Goal: Task Accomplishment & Management: Manage account settings

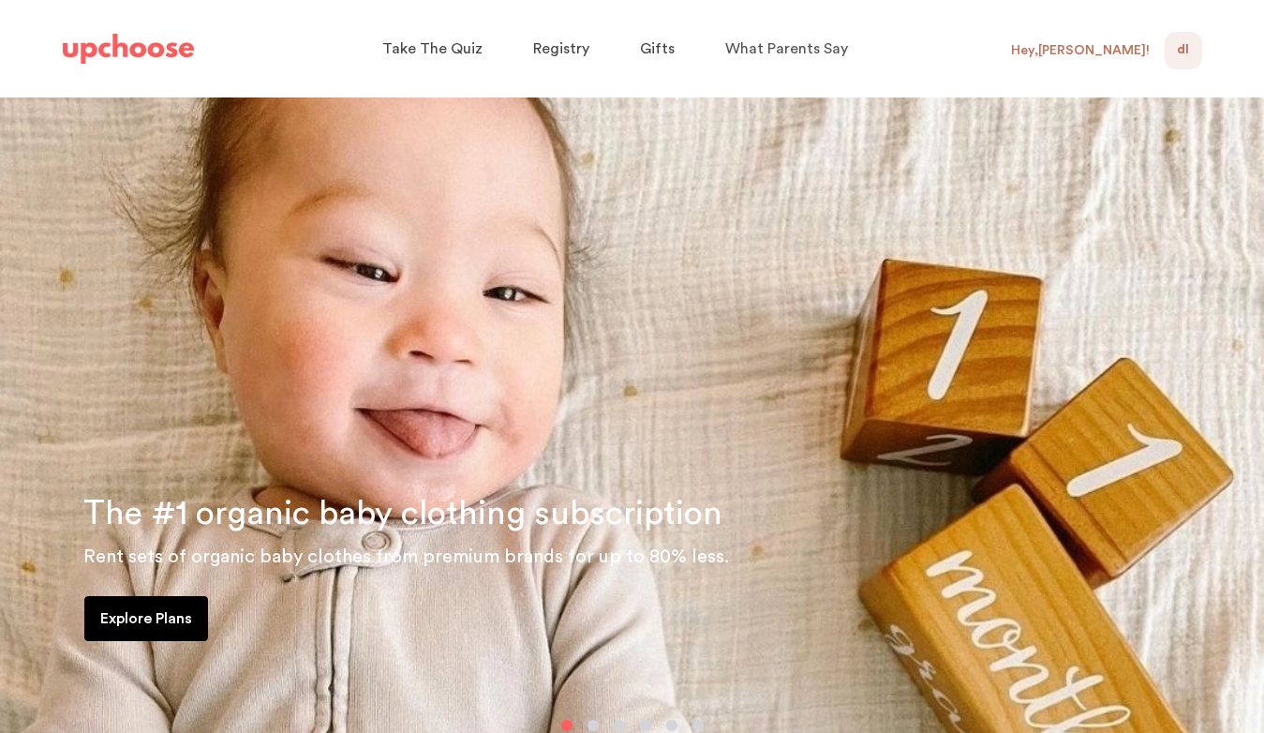
click at [1180, 57] on span "DL" at bounding box center [1183, 50] width 12 height 22
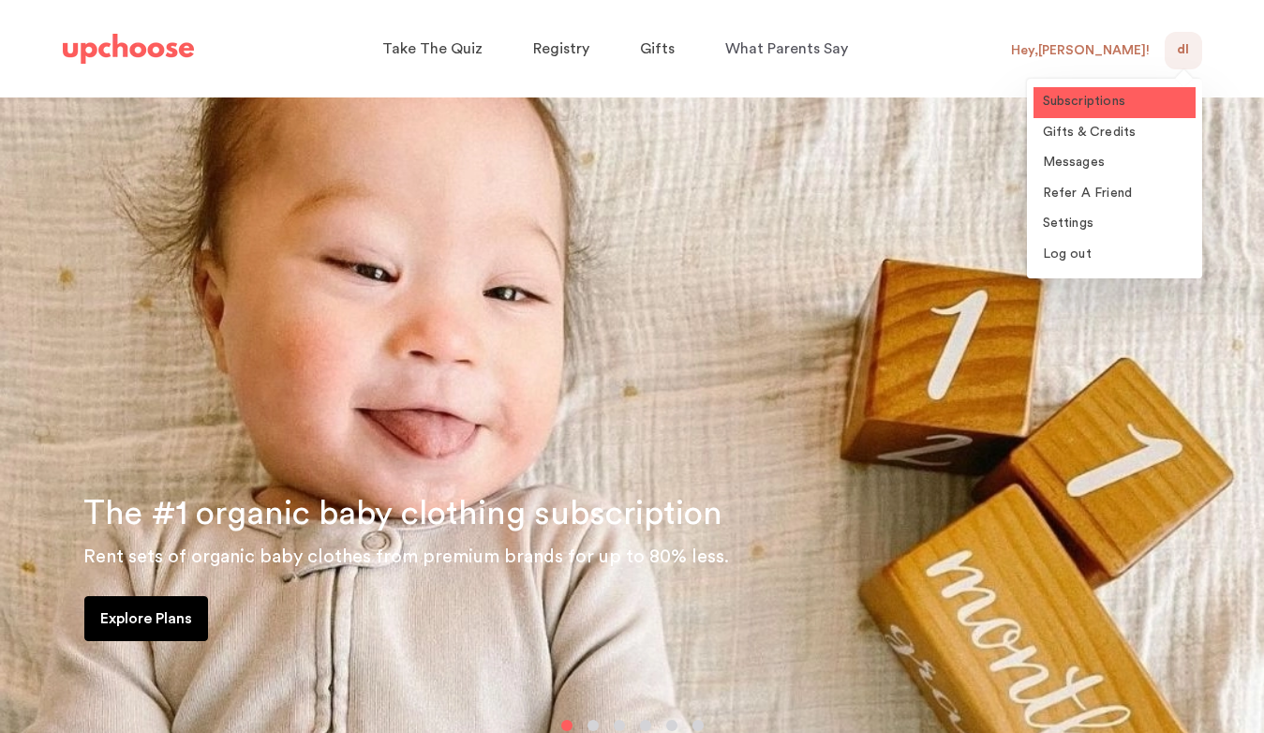
click at [1114, 105] on span "Subscriptions" at bounding box center [1084, 101] width 83 height 13
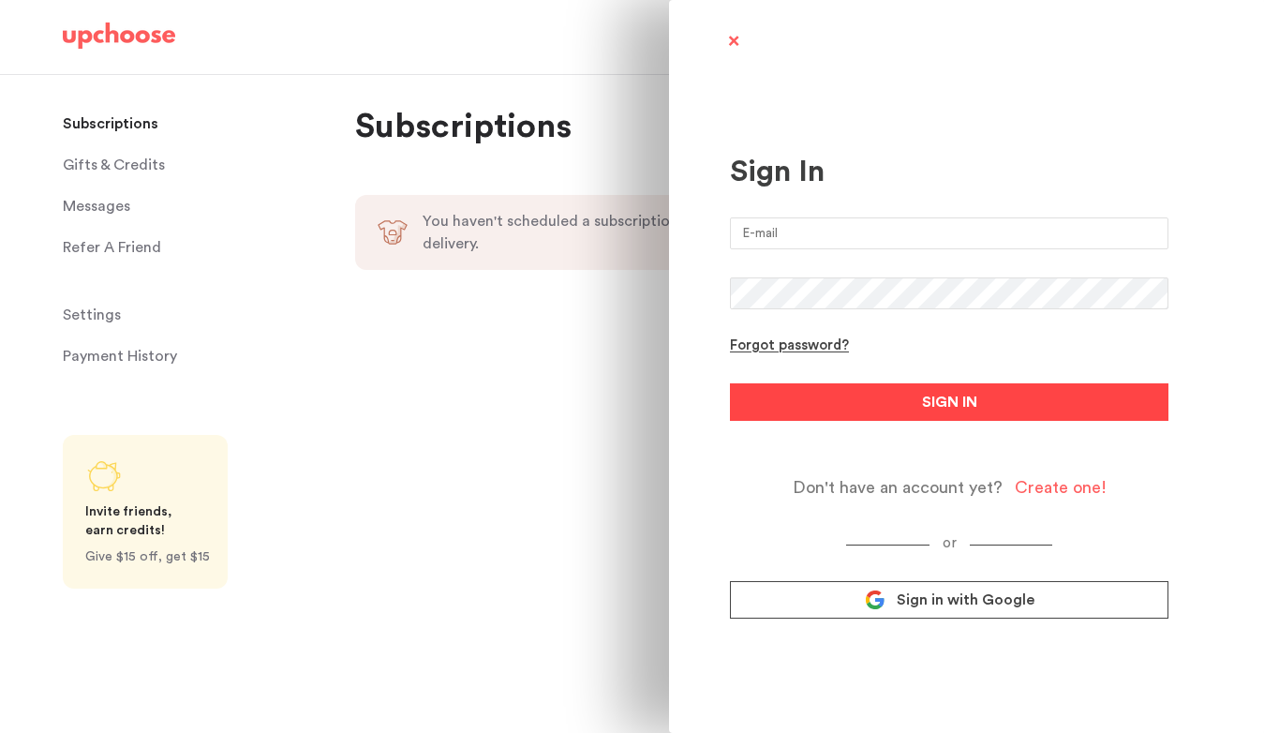
click at [894, 403] on button "SIGN IN" at bounding box center [949, 401] width 439 height 37
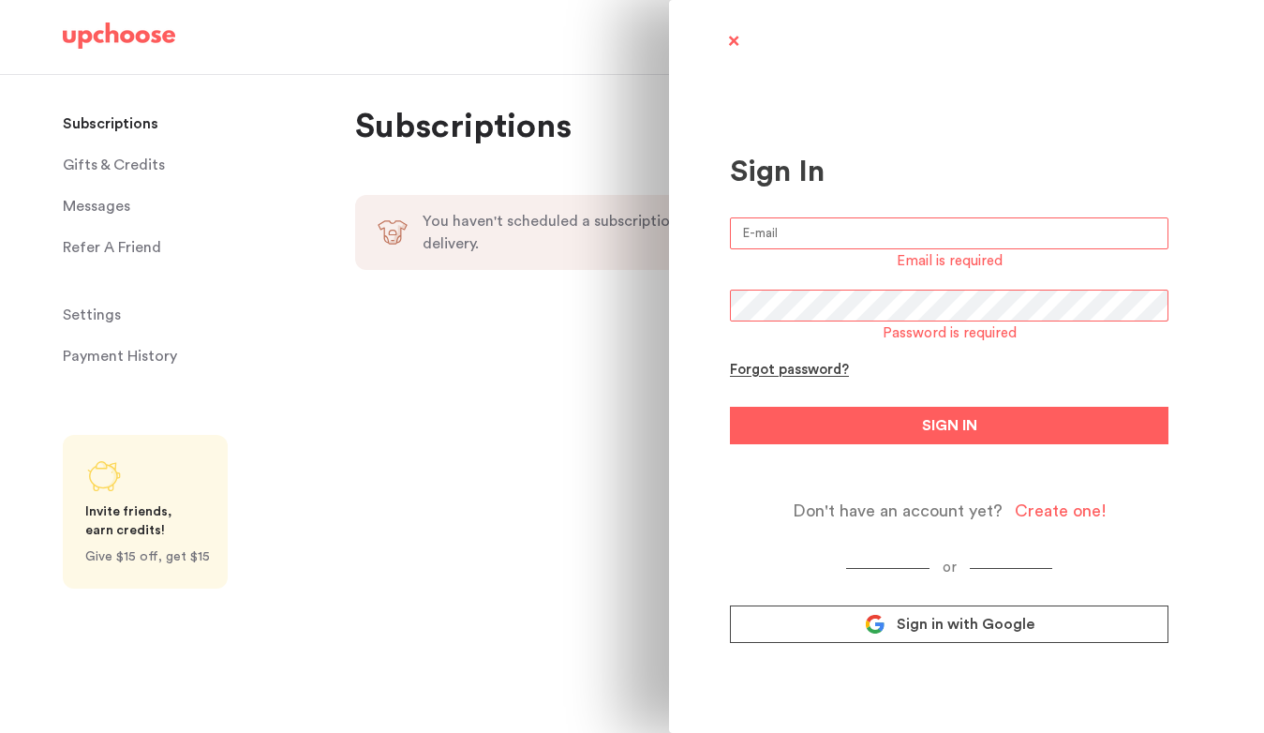
click at [838, 240] on input "email" at bounding box center [949, 233] width 439 height 32
type input "[EMAIL_ADDRESS][DOMAIN_NAME]"
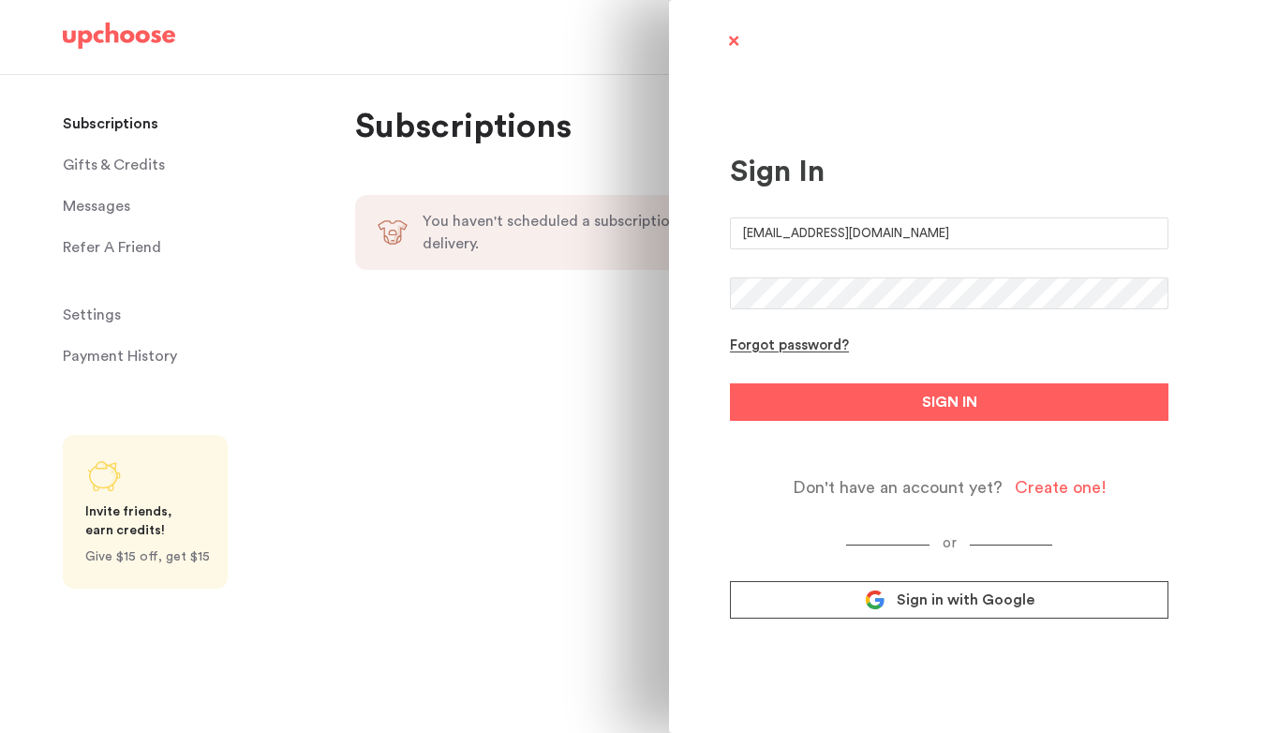
click at [730, 383] on button "SIGN IN" at bounding box center [949, 401] width 439 height 37
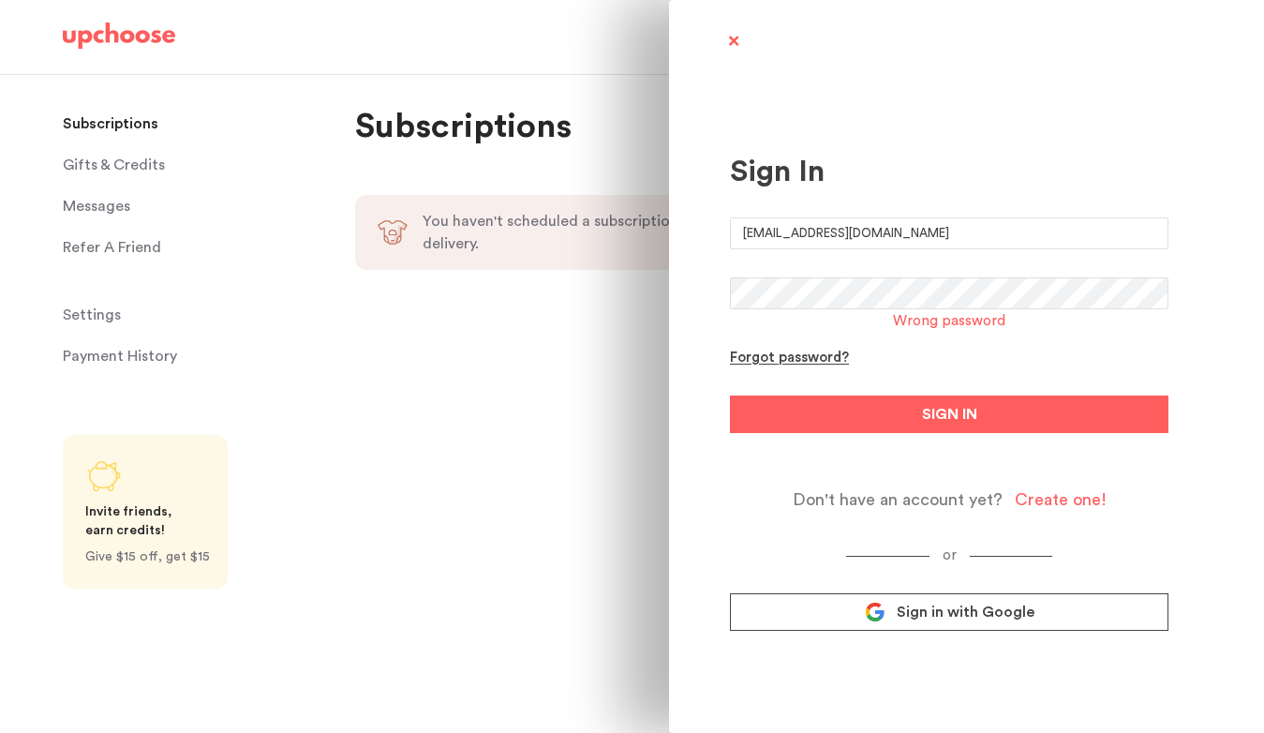
click at [898, 616] on span "Sign in with Google" at bounding box center [966, 611] width 138 height 19
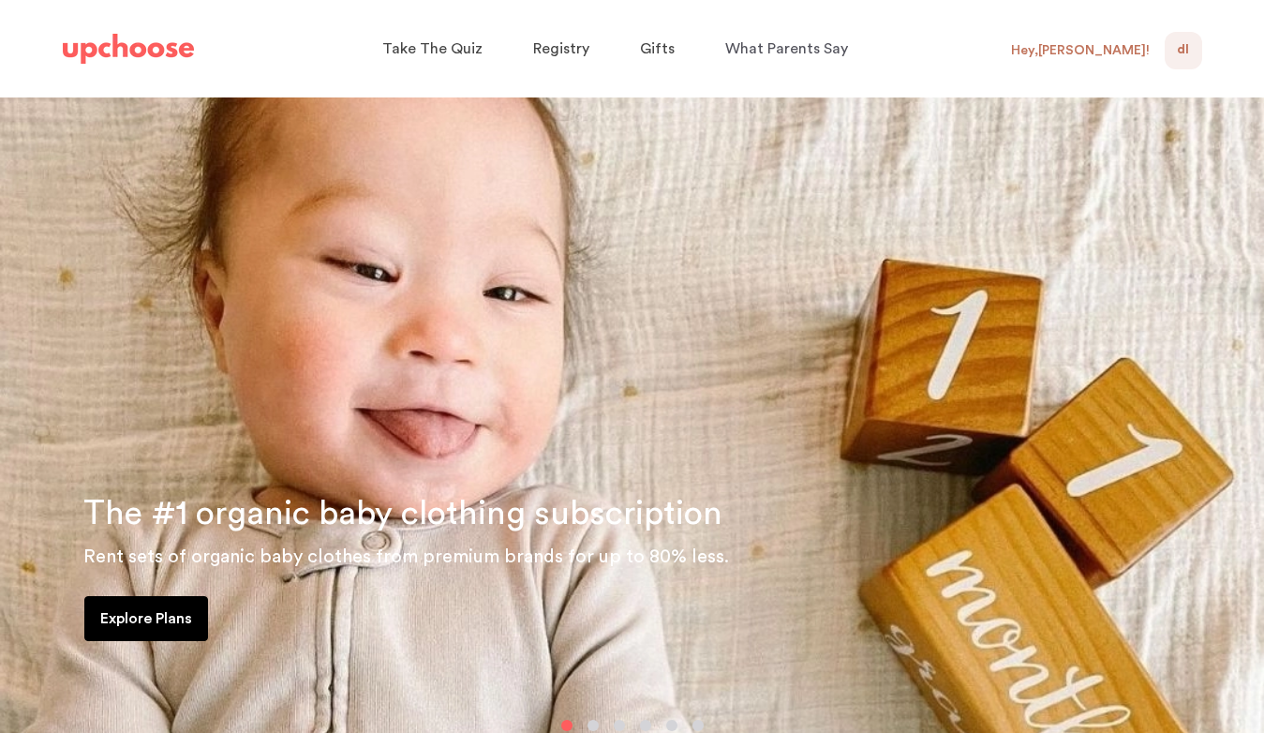
click at [1120, 48] on div "Hey, Daniela !" at bounding box center [1080, 50] width 139 height 17
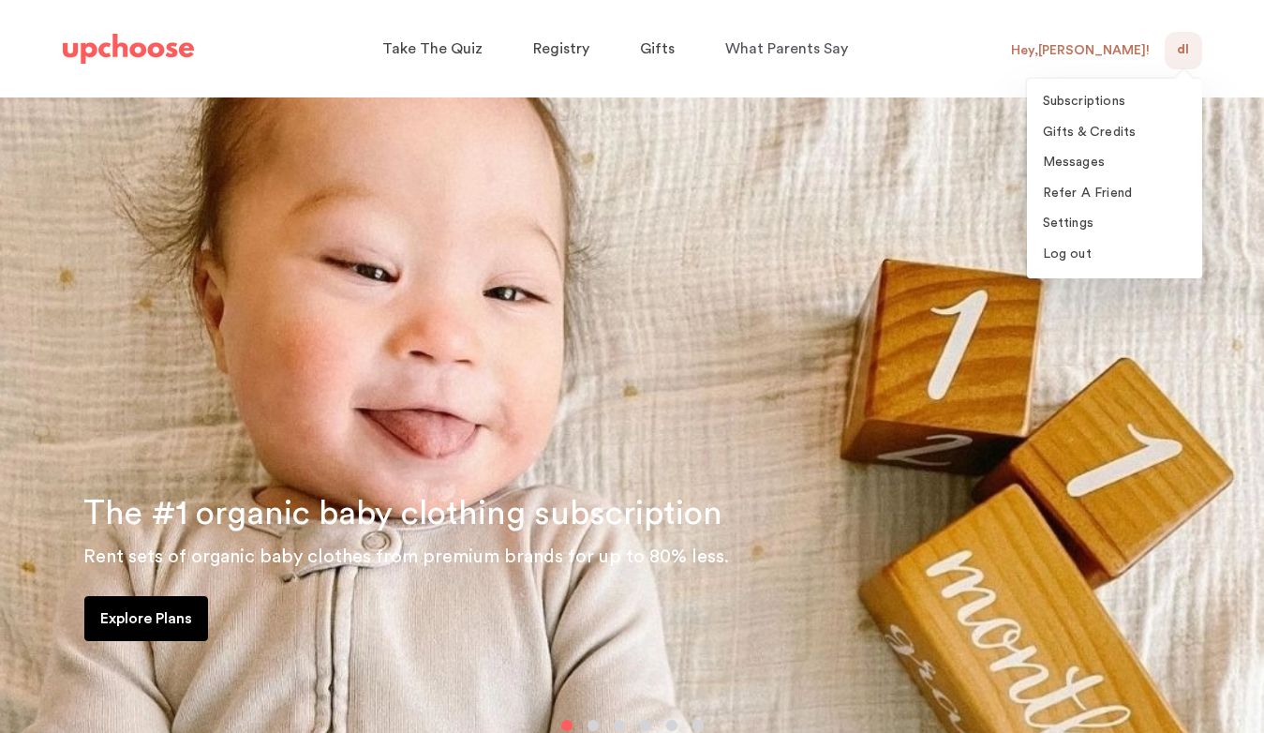
click at [1168, 48] on div "DL 0" at bounding box center [1183, 50] width 37 height 37
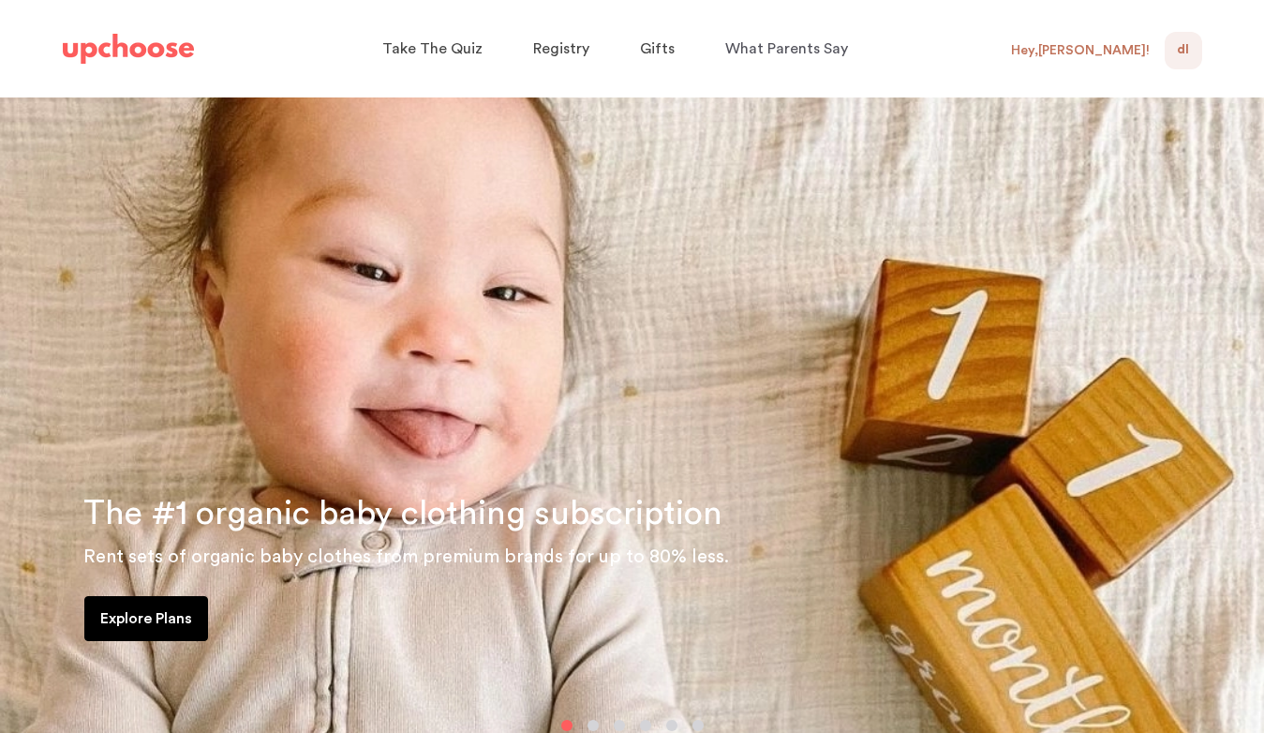
click at [1180, 57] on span "DL" at bounding box center [1183, 50] width 12 height 22
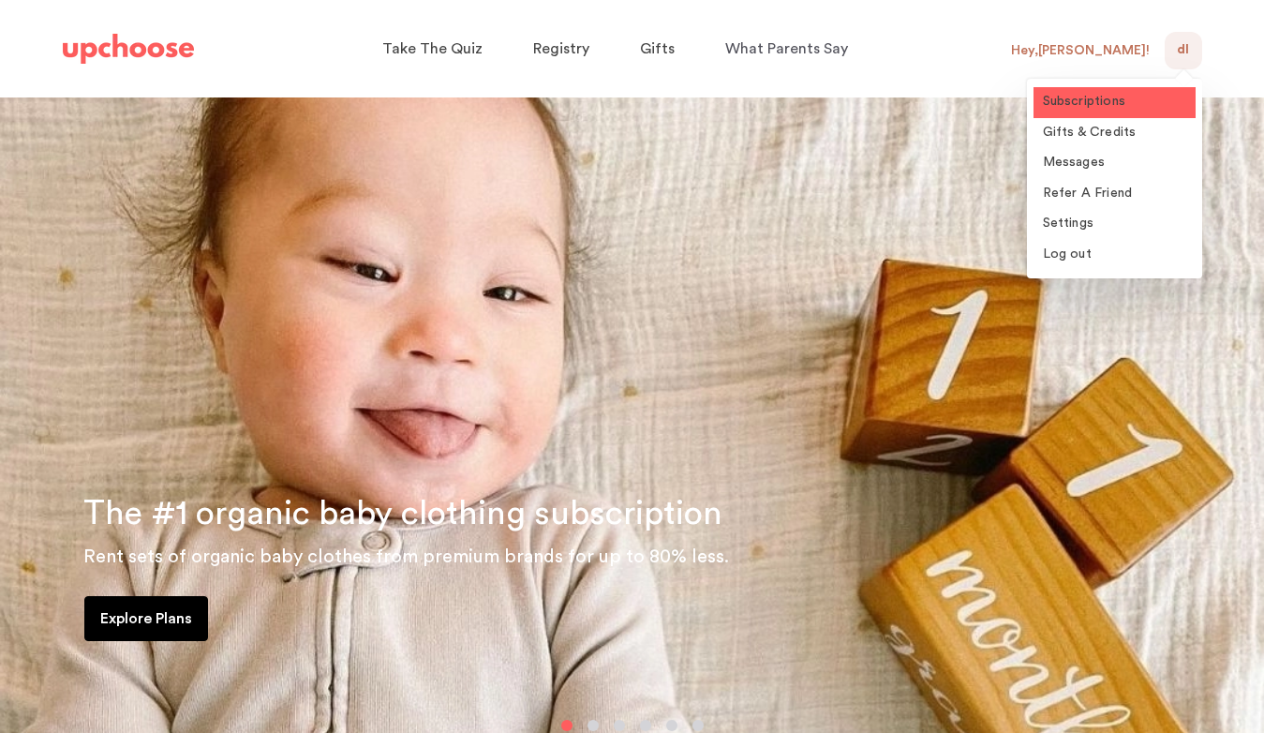
click at [1129, 107] on link "Subscriptions" at bounding box center [1115, 102] width 162 height 31
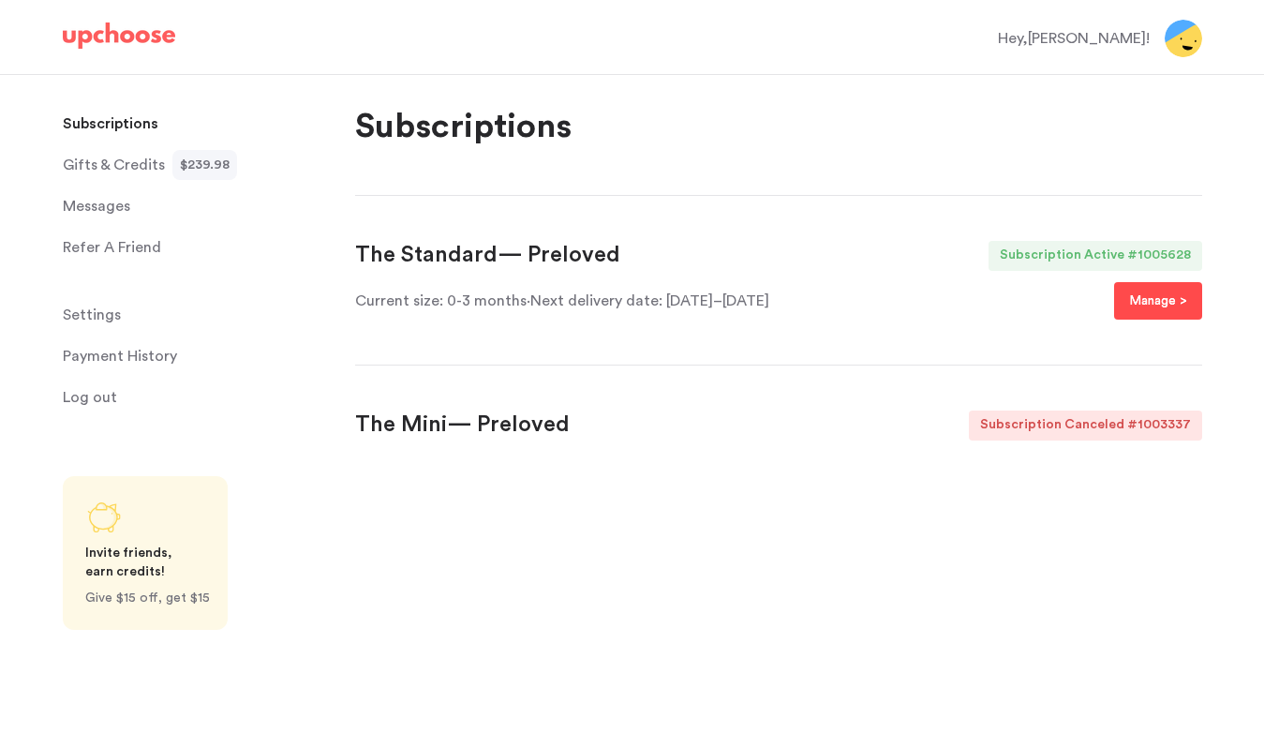
click at [1166, 306] on p "Manage >" at bounding box center [1158, 301] width 58 height 22
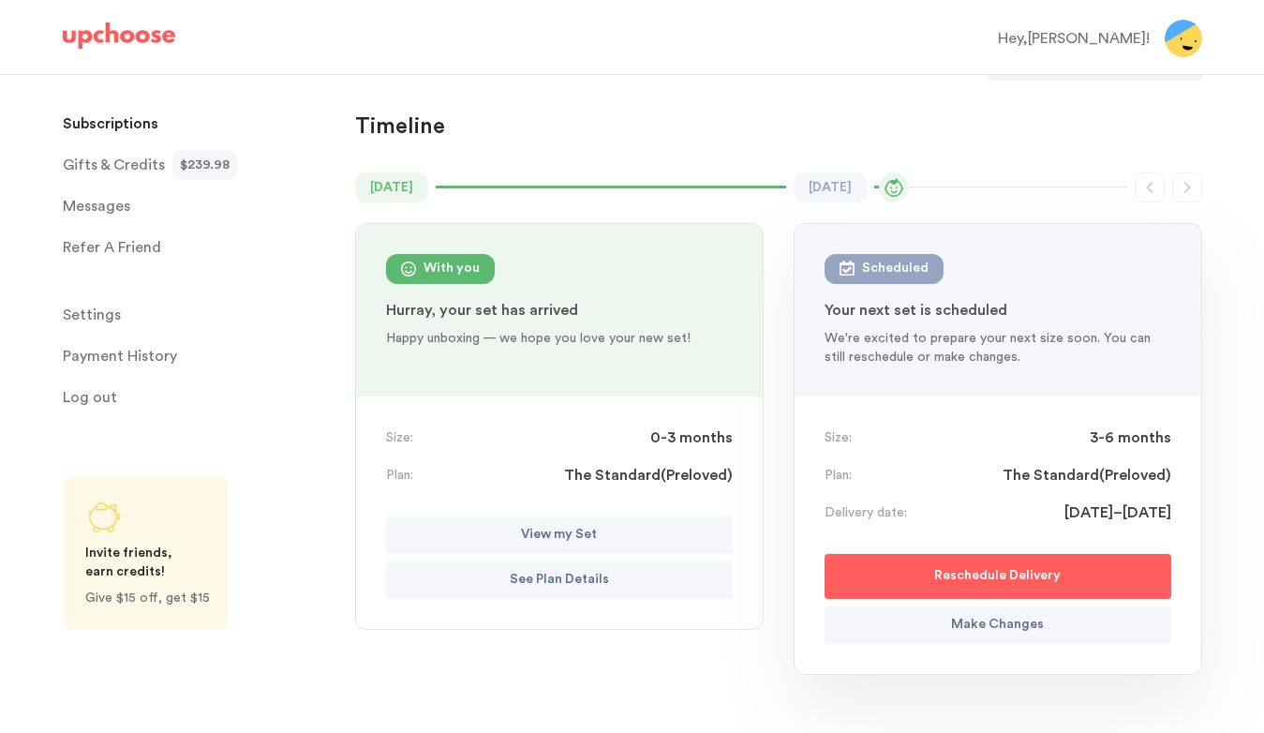
scroll to position [106, 0]
click at [1011, 632] on p "Make Changes" at bounding box center [997, 624] width 93 height 22
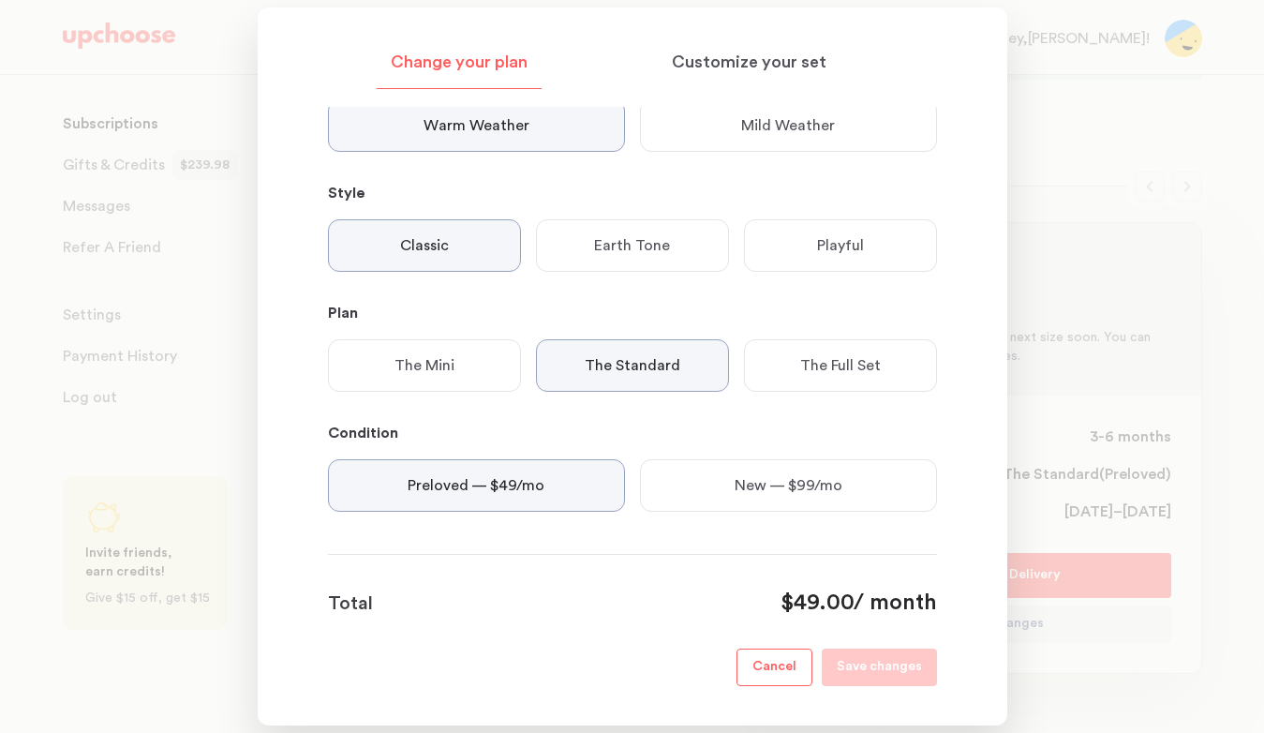
scroll to position [0, 0]
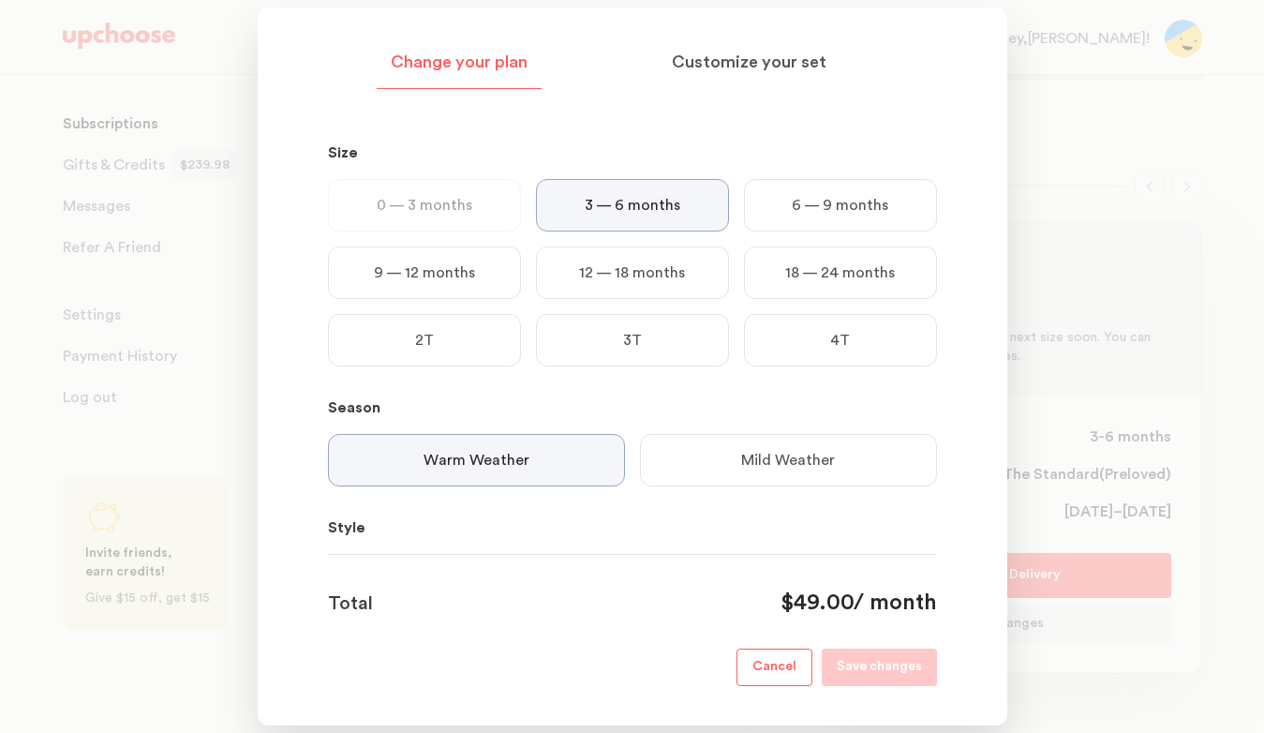
click at [777, 662] on p "Cancel" at bounding box center [774, 667] width 44 height 22
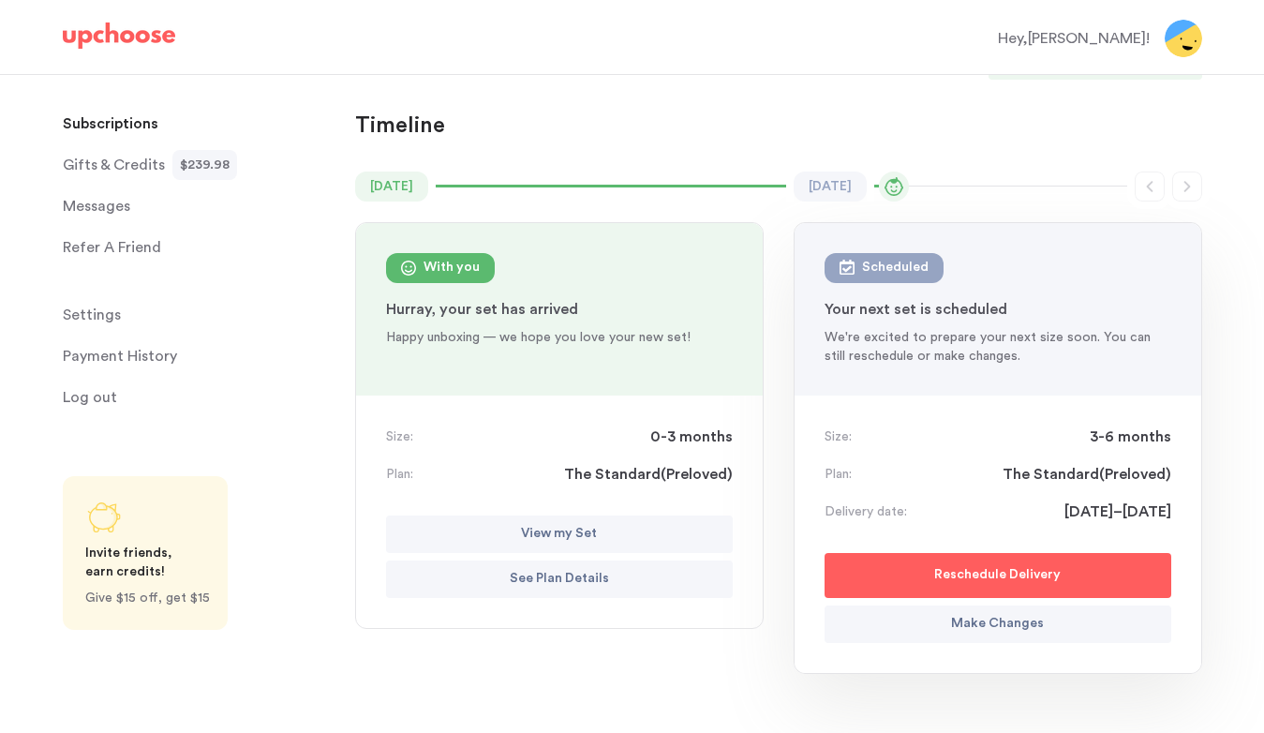
click at [84, 321] on span "Settings" at bounding box center [92, 314] width 58 height 37
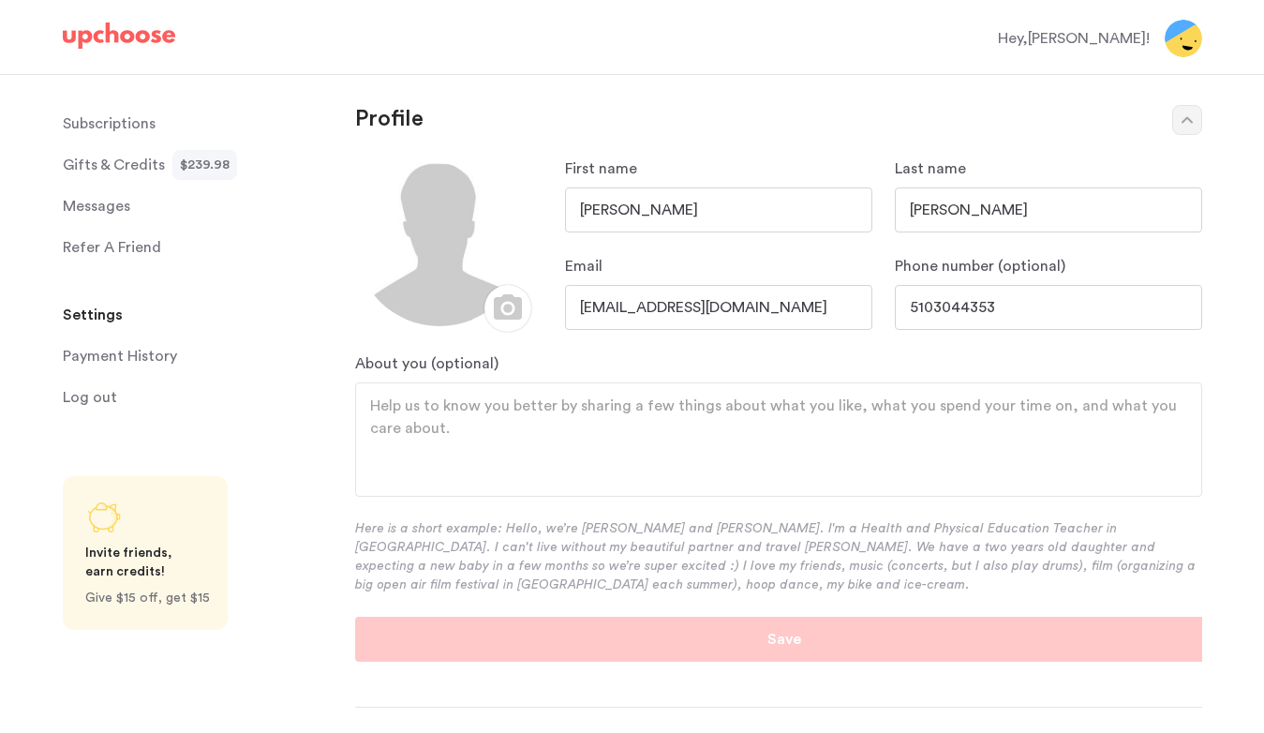
scroll to position [9, 0]
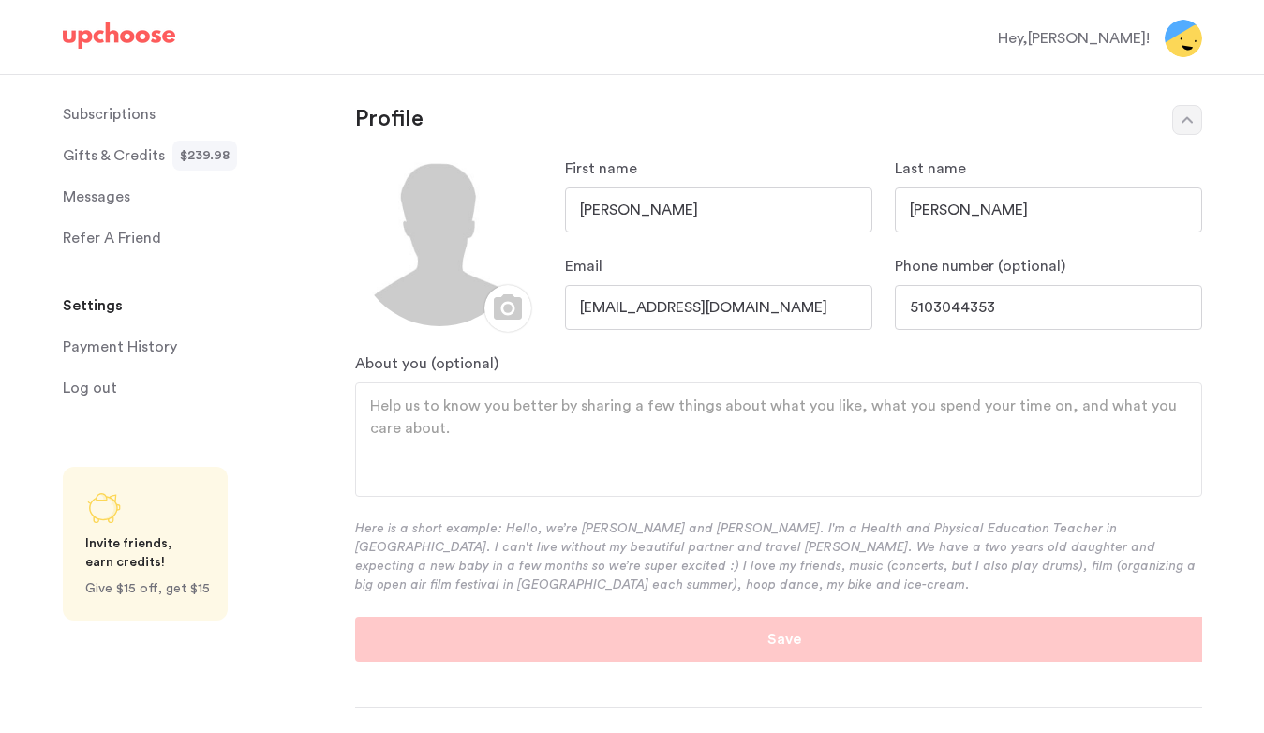
click at [135, 112] on p "Subscriptions" at bounding box center [109, 114] width 93 height 37
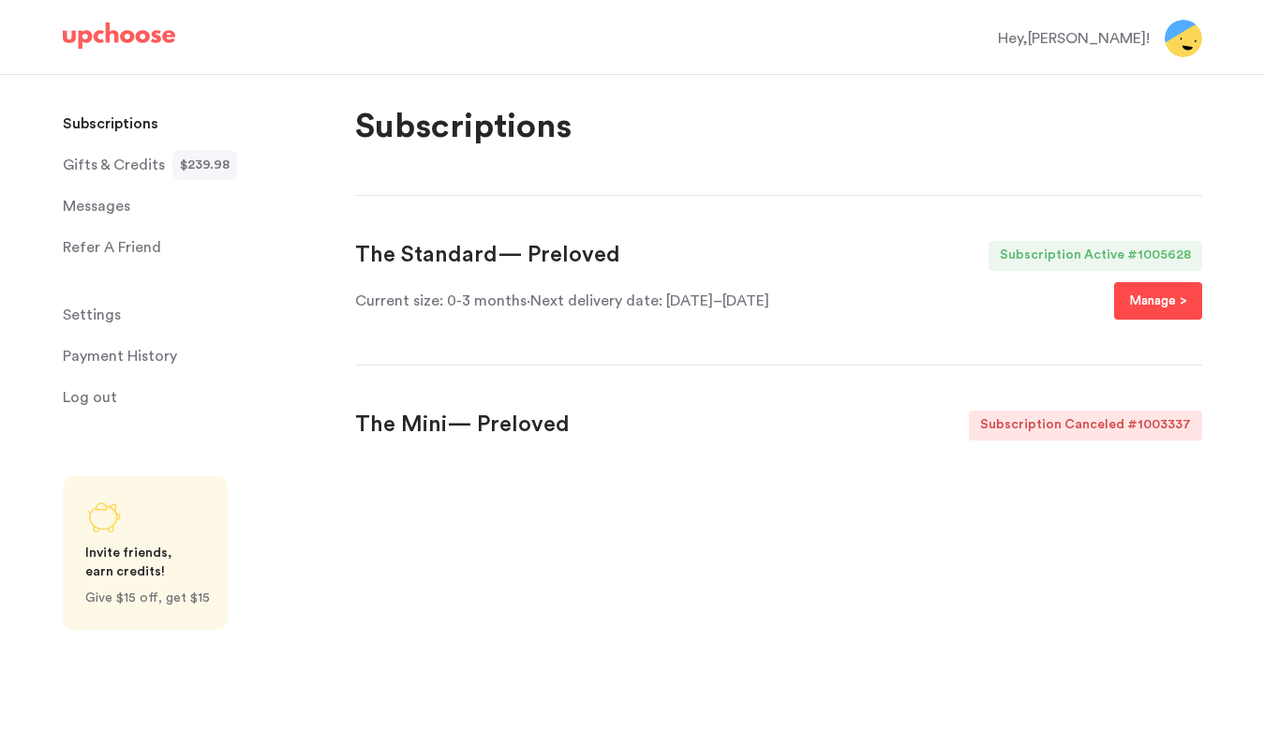
click at [1154, 304] on p "Manage >" at bounding box center [1158, 301] width 58 height 22
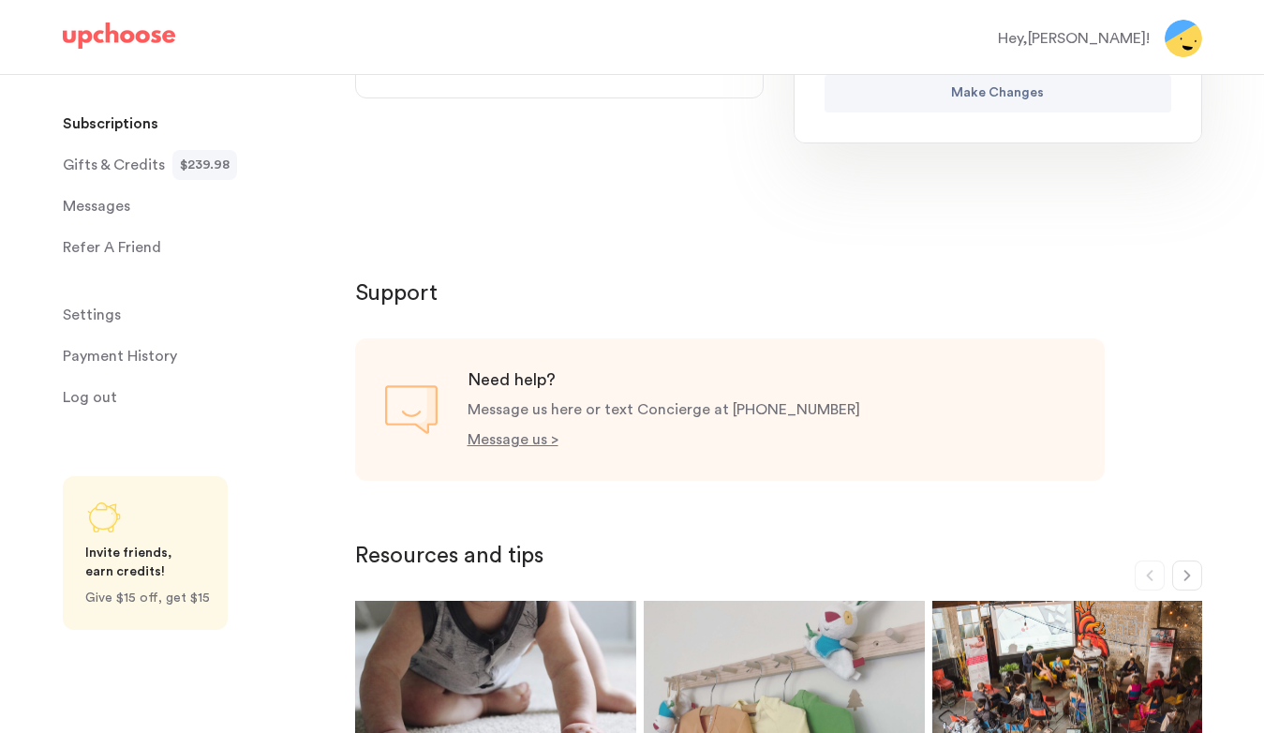
scroll to position [640, 0]
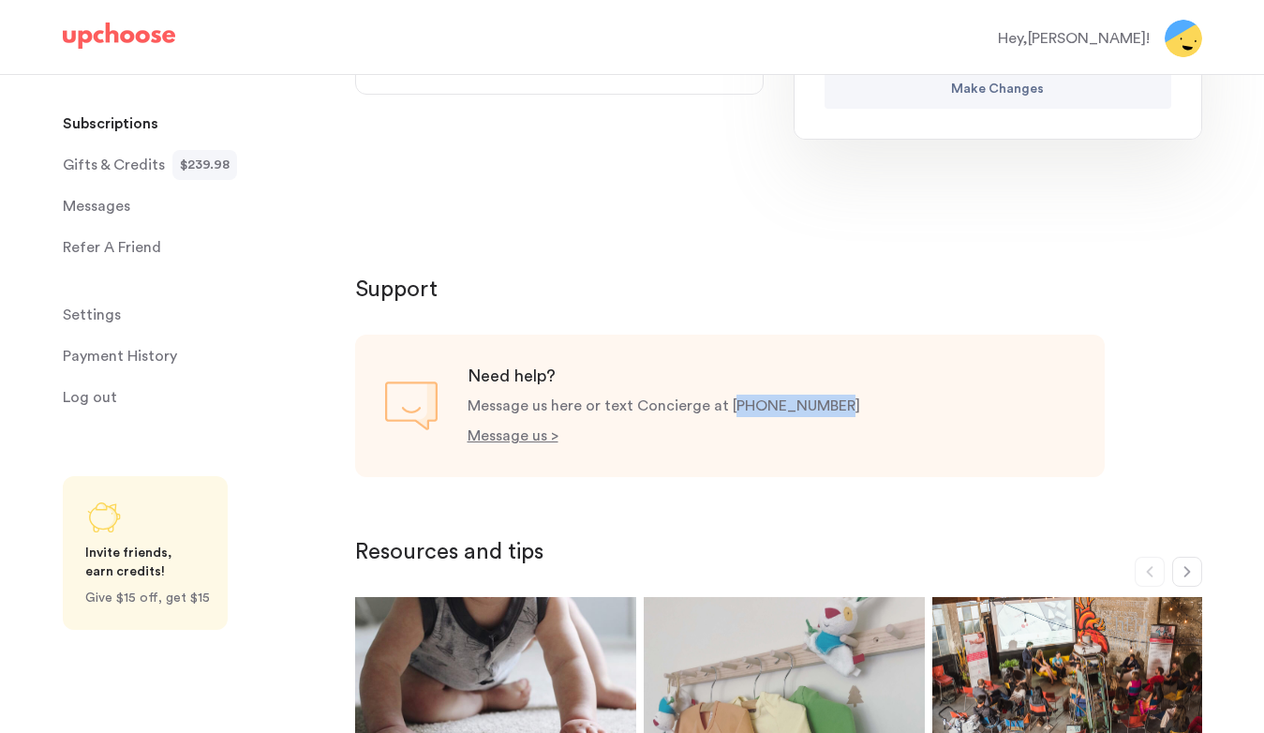
drag, startPoint x: 732, startPoint y: 406, endPoint x: 852, endPoint y: 407, distance: 119.9
click at [854, 407] on div "Need help? Message us here or text Concierge at [PHONE_NUMBER] Message us >" at bounding box center [730, 406] width 750 height 142
copy p "[PHONE_NUMBER]"
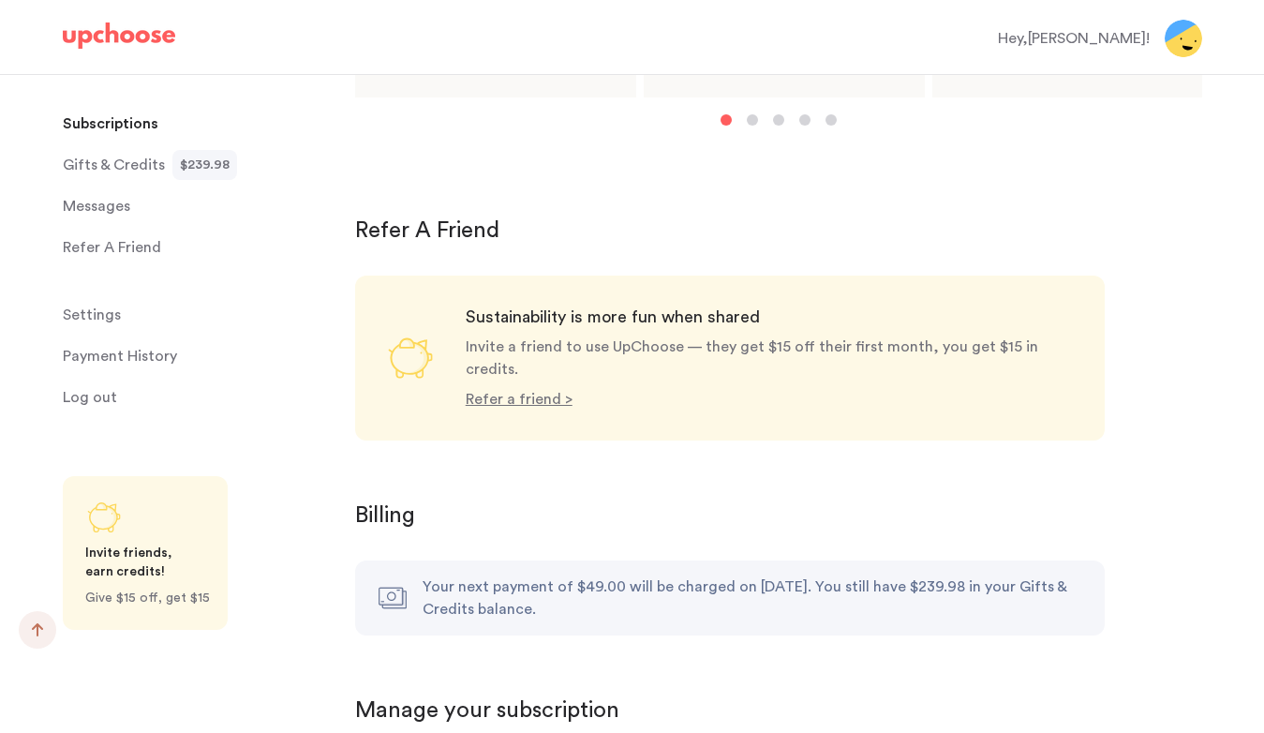
scroll to position [1750, 0]
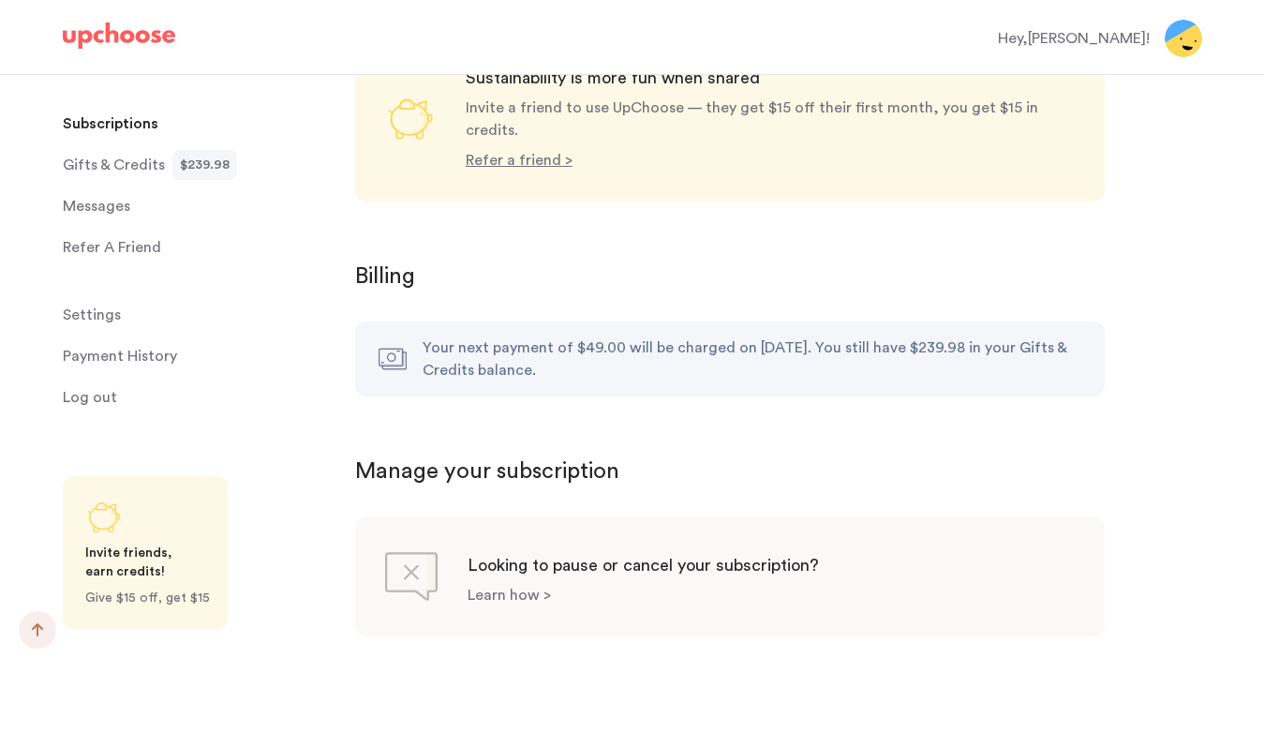
click at [518, 587] on p "Learn how >" at bounding box center [509, 594] width 83 height 15
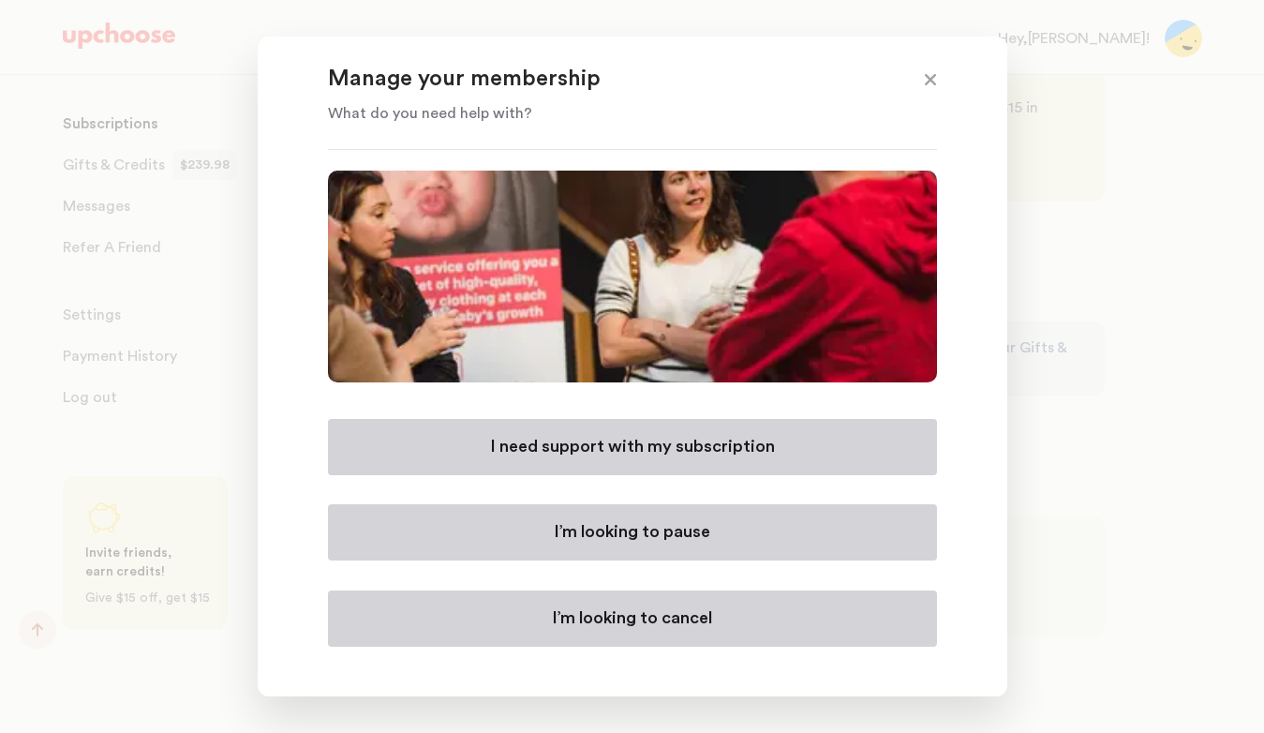
click at [524, 533] on button "I’m looking to pause" at bounding box center [632, 532] width 609 height 56
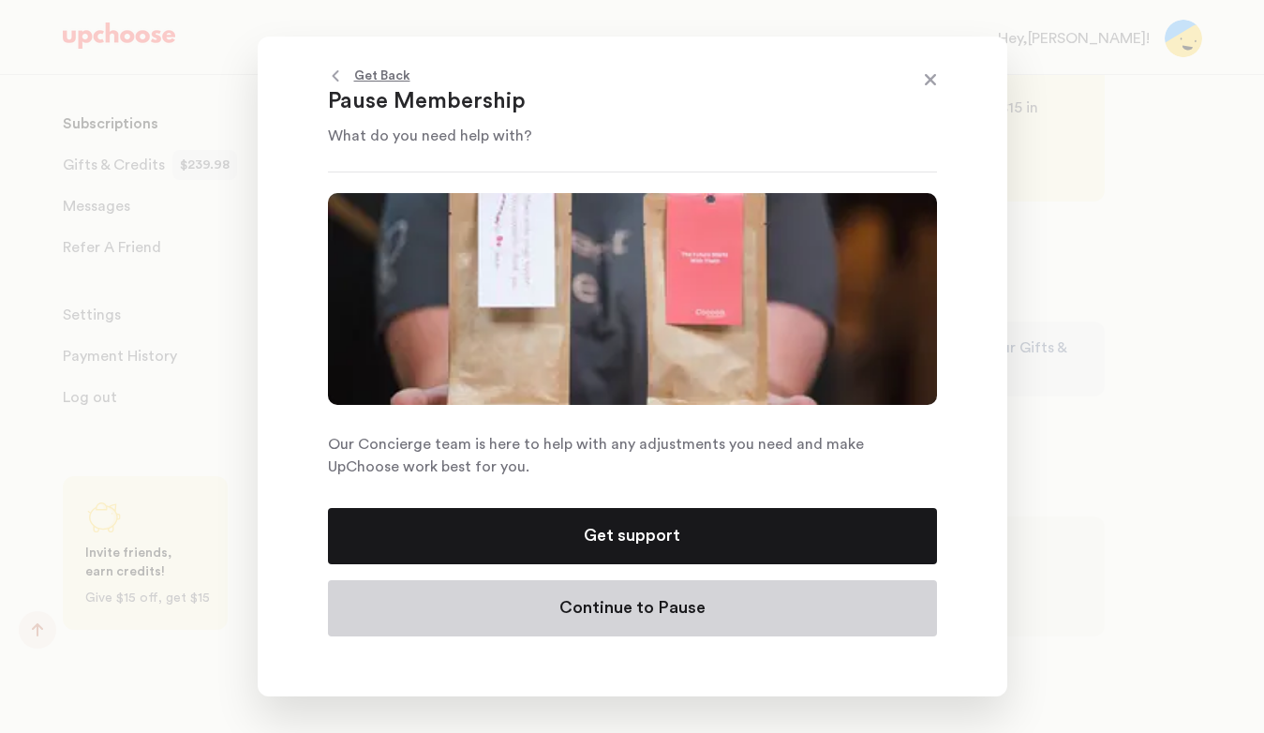
click at [550, 614] on button "Continue to Pause" at bounding box center [632, 608] width 609 height 56
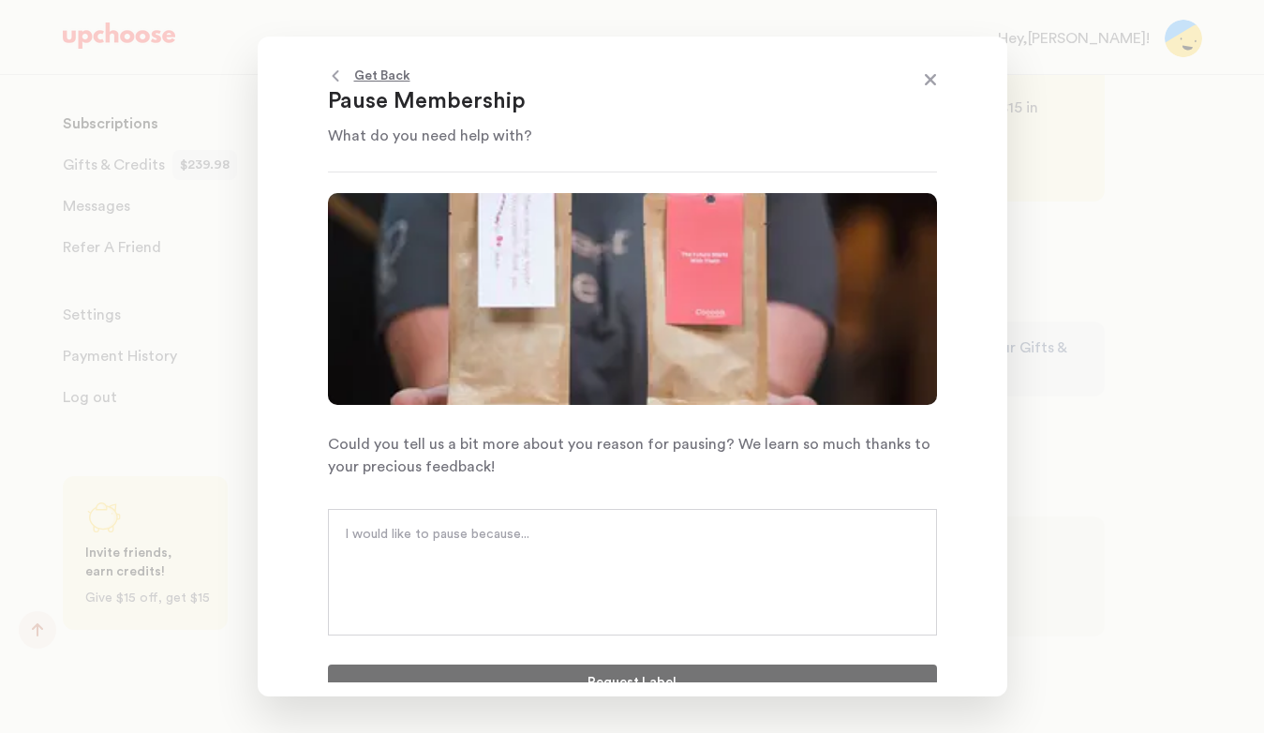
click at [533, 590] on div at bounding box center [632, 572] width 609 height 126
click at [477, 543] on textarea at bounding box center [632, 553] width 575 height 56
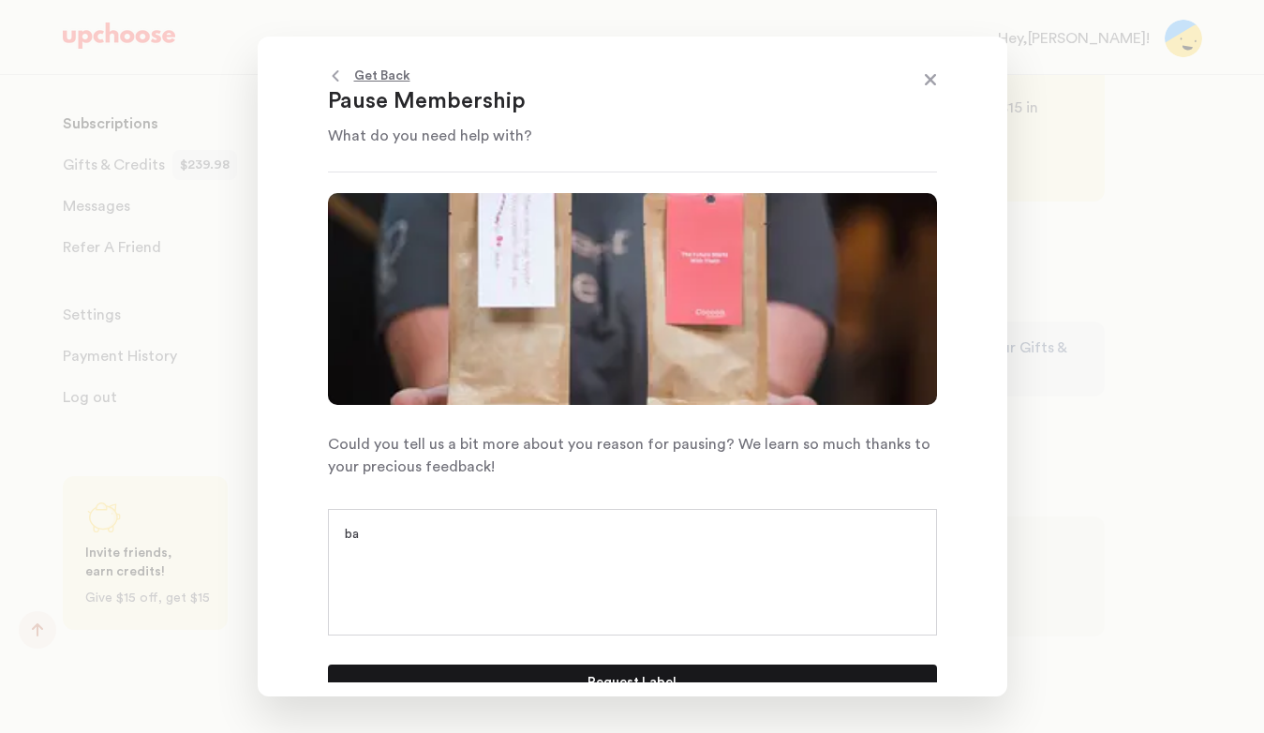
type textarea "b"
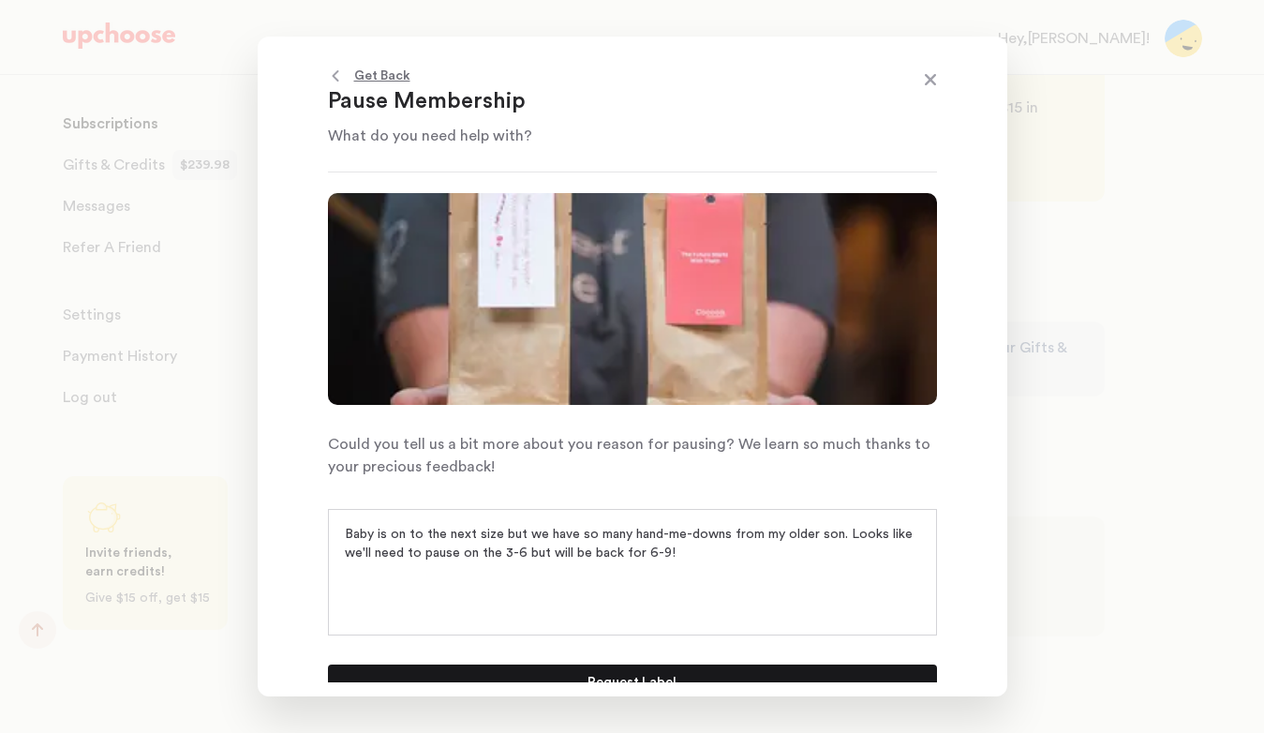
scroll to position [20, 0]
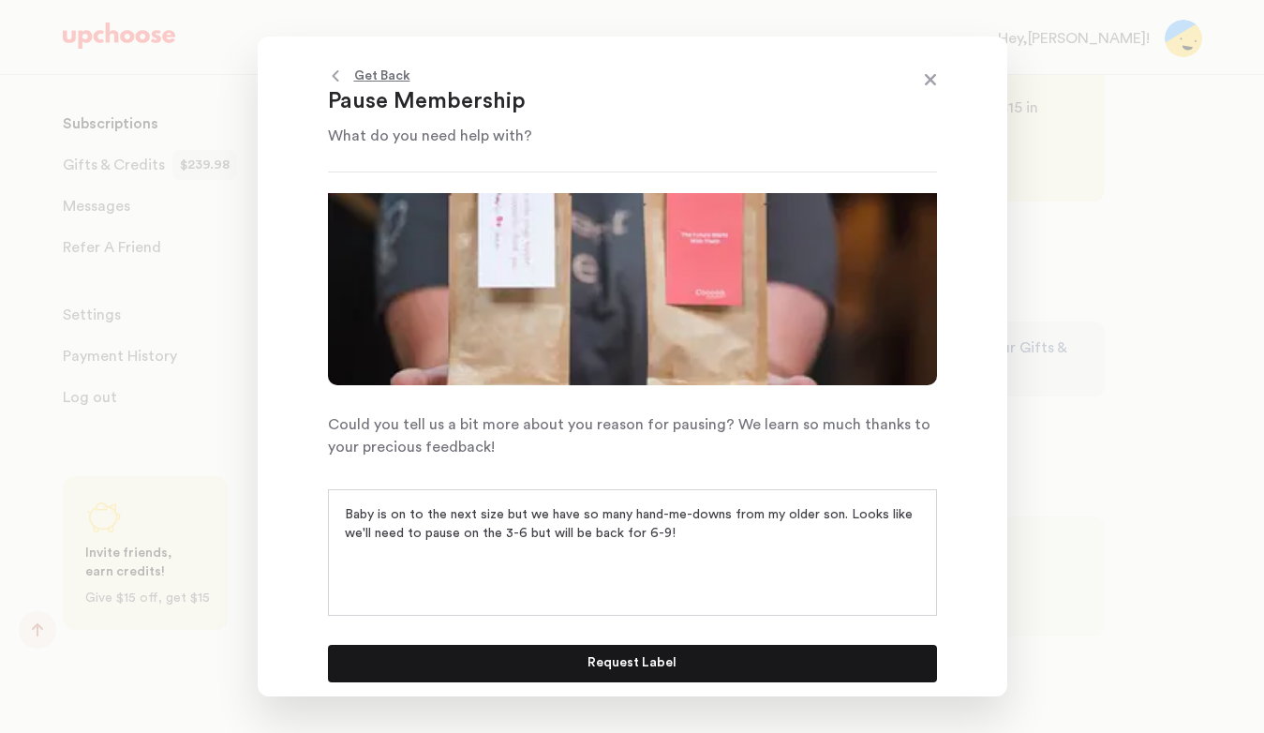
type textarea "Baby is on to the next size but we have so many hand-me-downs from my older son…"
click at [677, 664] on button "Request Label" at bounding box center [632, 663] width 609 height 37
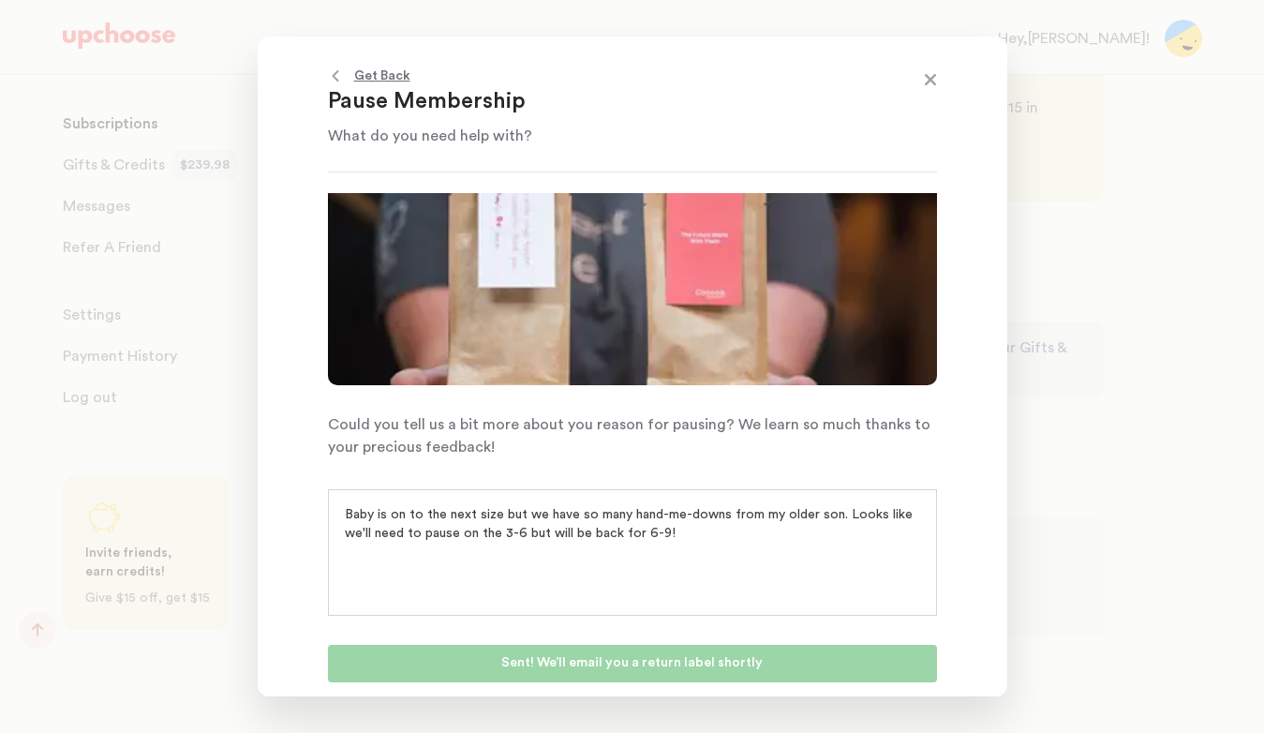
click at [931, 86] on span at bounding box center [930, 81] width 24 height 24
